Goal: Task Accomplishment & Management: Manage account settings

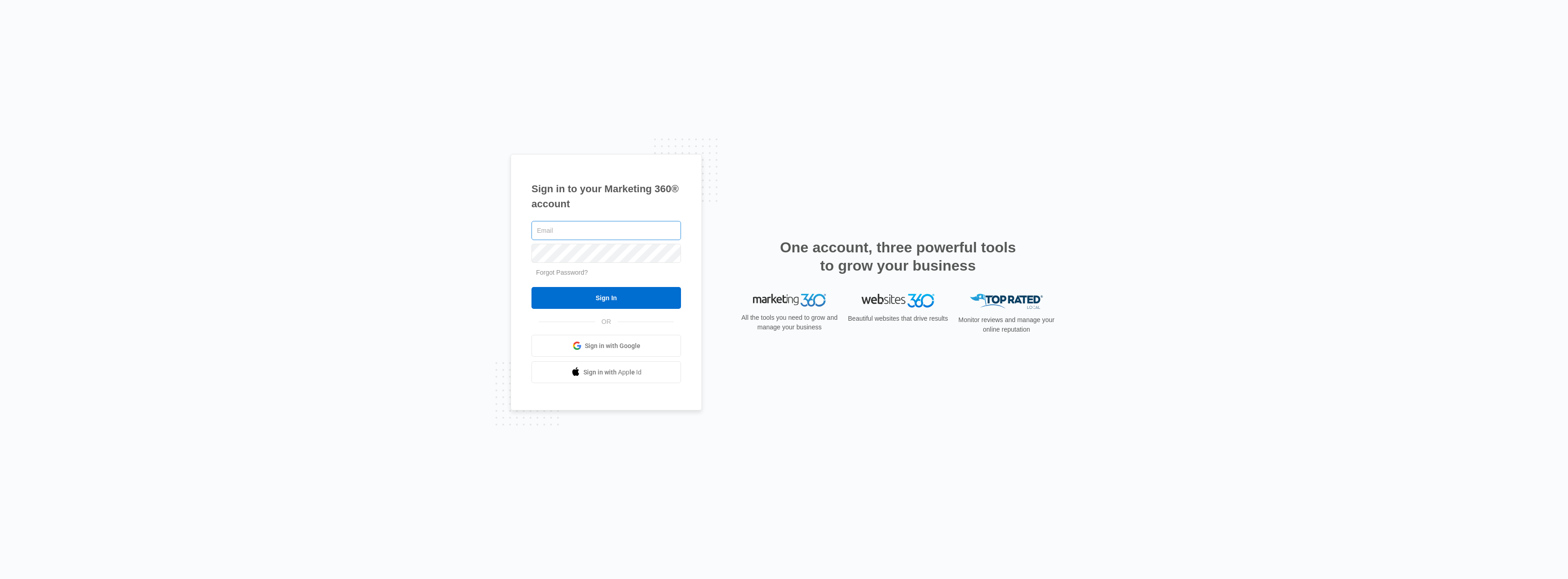
click at [612, 231] on input "text" at bounding box center [606, 231] width 150 height 19
type input "nerdnetworkinc@gmail.com"
click at [604, 352] on link "Sign in with Google" at bounding box center [606, 346] width 150 height 22
click at [564, 301] on link "Go to Dashboard" at bounding box center [564, 298] width 66 height 22
click at [770, 187] on div "Sign in to your Marketing 360® account Forgot Password? Sign In OR" at bounding box center [784, 290] width 547 height 272
